Goal: Transaction & Acquisition: Purchase product/service

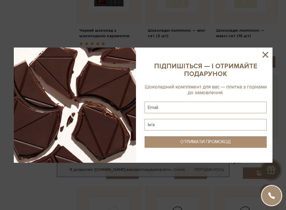
scroll to position [3980, 0]
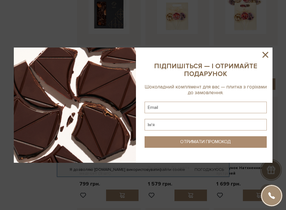
click at [266, 56] on icon at bounding box center [266, 55] width 6 height 6
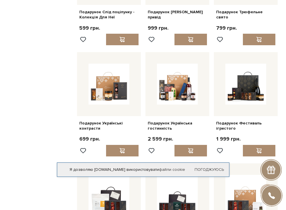
scroll to position [3350, 0]
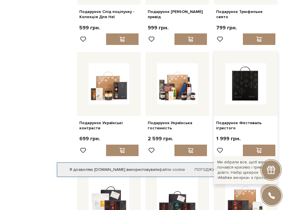
click at [246, 63] on img at bounding box center [245, 83] width 41 height 41
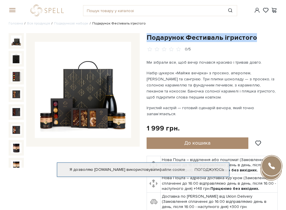
drag, startPoint x: 147, startPoint y: 38, endPoint x: 253, endPoint y: 39, distance: 106.4
click at [253, 39] on h1 "Подарунок Фестиваль ігристого" at bounding box center [212, 37] width 131 height 9
copy h1 "Подарунок Фестиваль ігристого"
